Goal: Information Seeking & Learning: Learn about a topic

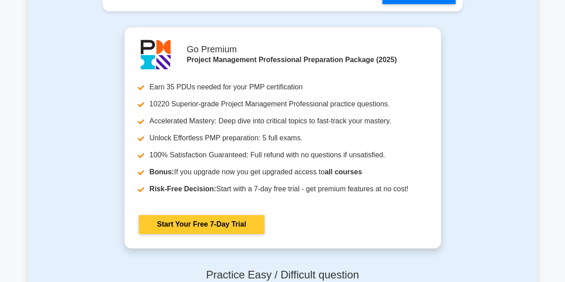
scroll to position [1965, 0]
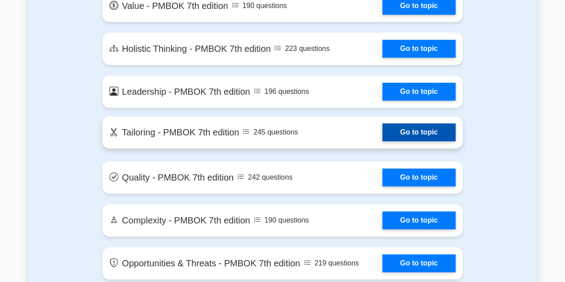
click at [406, 133] on link "Go to topic" at bounding box center [418, 132] width 73 height 18
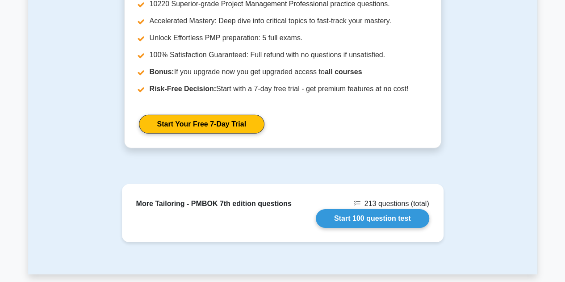
scroll to position [1340, 0]
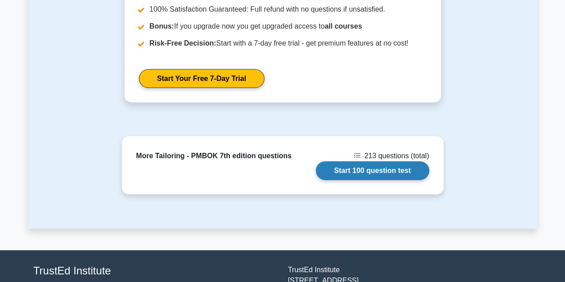
click at [336, 161] on link "Start 100 question test" at bounding box center [372, 170] width 113 height 19
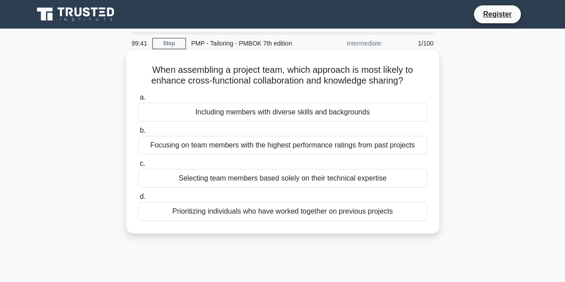
click at [248, 213] on div "Prioritizing individuals who have worked together on previous projects" at bounding box center [282, 211] width 289 height 19
click at [138, 200] on input "d. Prioritizing individuals who have worked together on previous projects" at bounding box center [138, 197] width 0 height 6
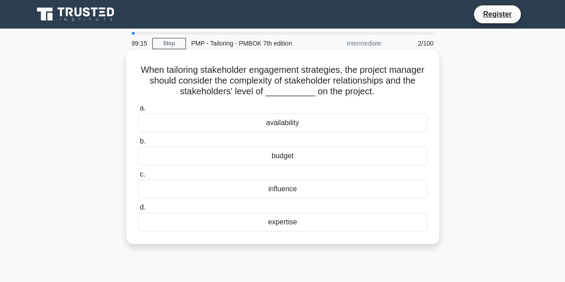
click at [285, 192] on div "influence" at bounding box center [282, 189] width 289 height 19
click at [138, 177] on input "c. influence" at bounding box center [138, 175] width 0 height 6
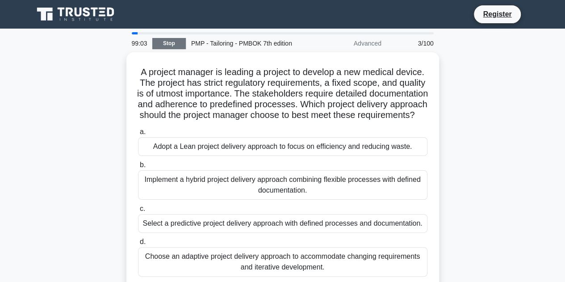
click at [175, 43] on link "Stop" at bounding box center [169, 43] width 34 height 11
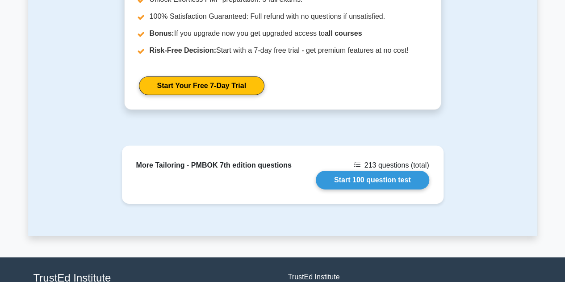
scroll to position [1340, 0]
